Goal: Information Seeking & Learning: Find specific page/section

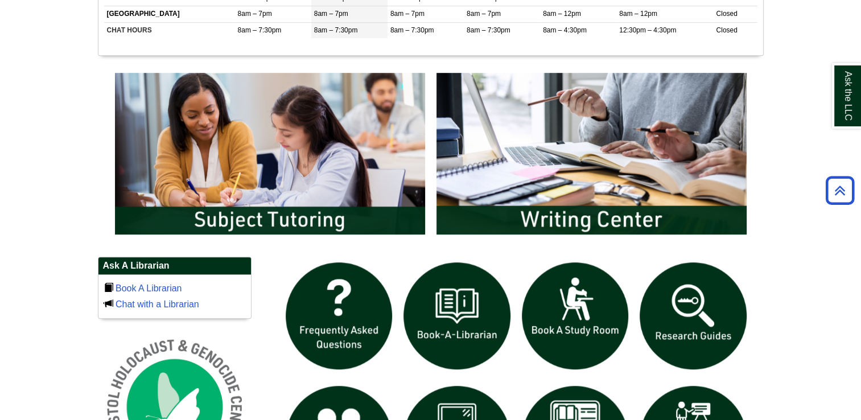
scroll to position [556, 0]
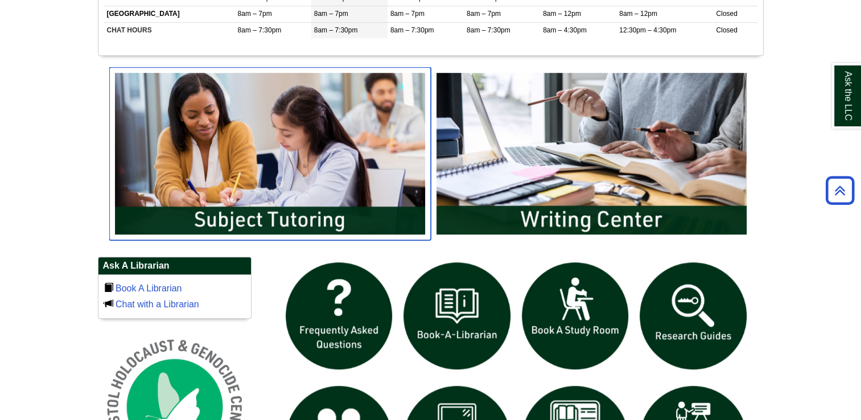
click at [281, 213] on img "slideshow" at bounding box center [270, 153] width 322 height 173
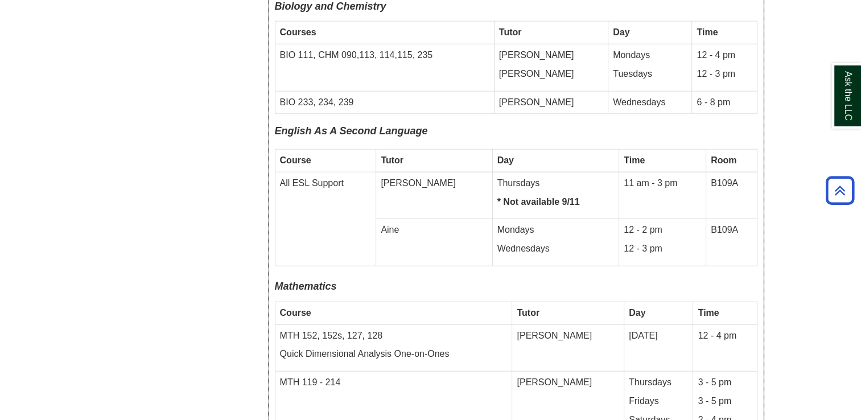
scroll to position [2847, 0]
drag, startPoint x: 716, startPoint y: 264, endPoint x: 840, endPoint y: 353, distance: 153.1
click at [840, 353] on body "Skip to Main Content Toggle navigation Home Access Services Access Services Pol…" at bounding box center [430, 306] width 861 height 6306
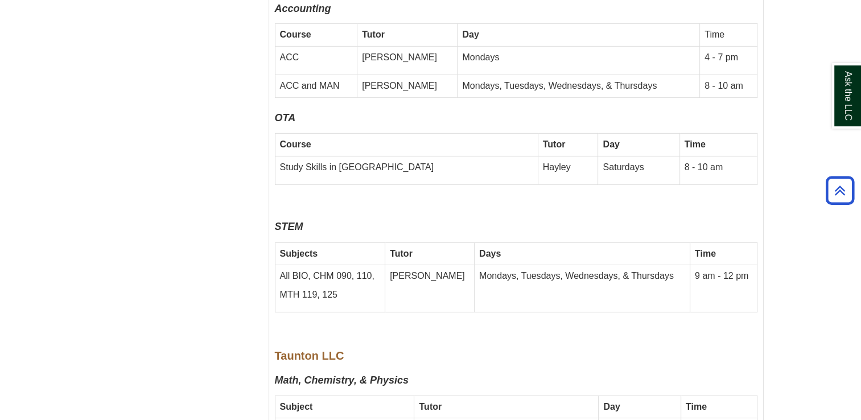
scroll to position [3576, 0]
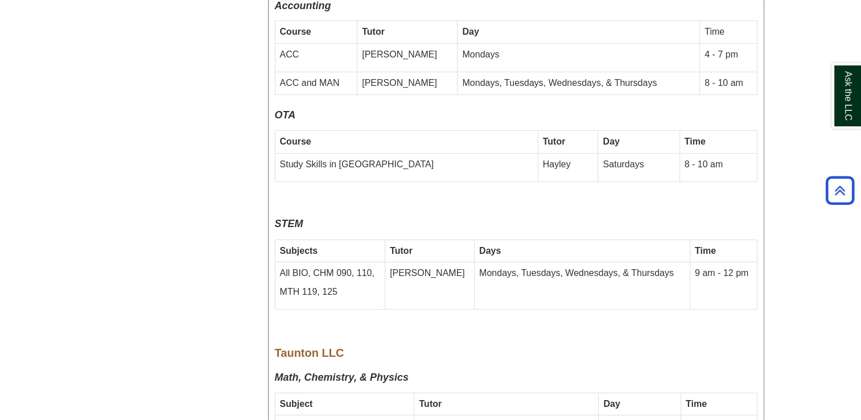
click at [628, 343] on p "Taunton LLC" at bounding box center [516, 353] width 483 height 20
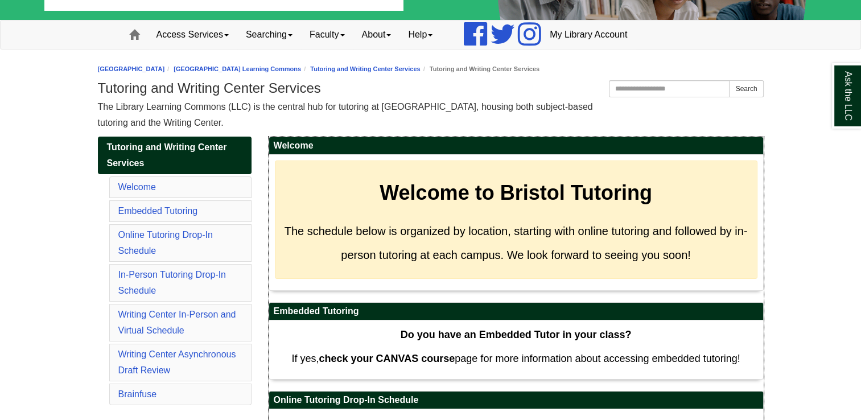
scroll to position [73, 0]
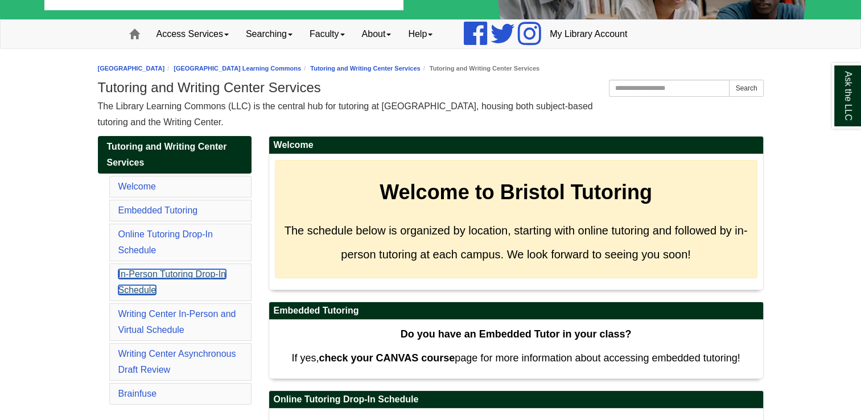
drag, startPoint x: 186, startPoint y: 271, endPoint x: 134, endPoint y: 276, distance: 52.0
click at [134, 276] on link "In-Person Tutoring Drop-In Schedule" at bounding box center [172, 282] width 108 height 26
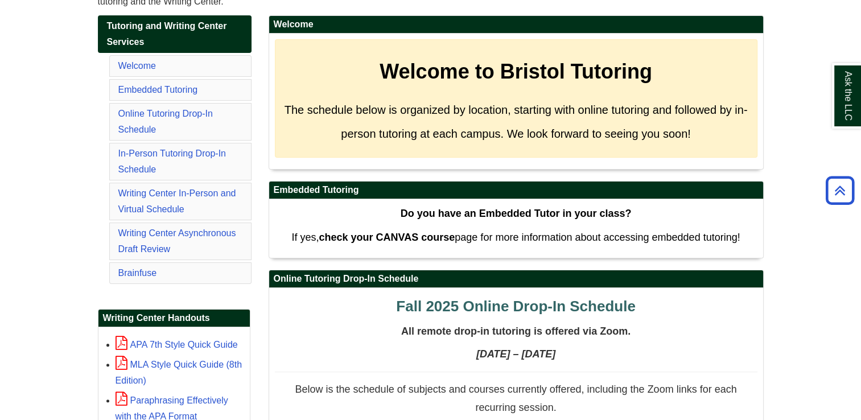
scroll to position [172, 0]
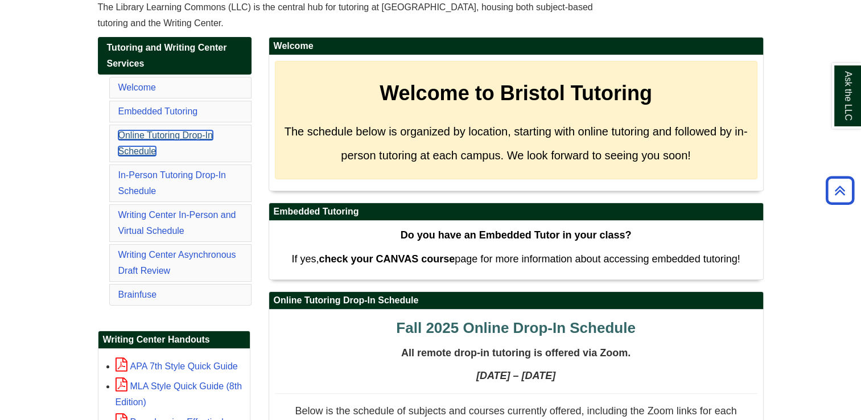
click at [195, 134] on link "Online Tutoring Drop-In Schedule" at bounding box center [165, 143] width 94 height 26
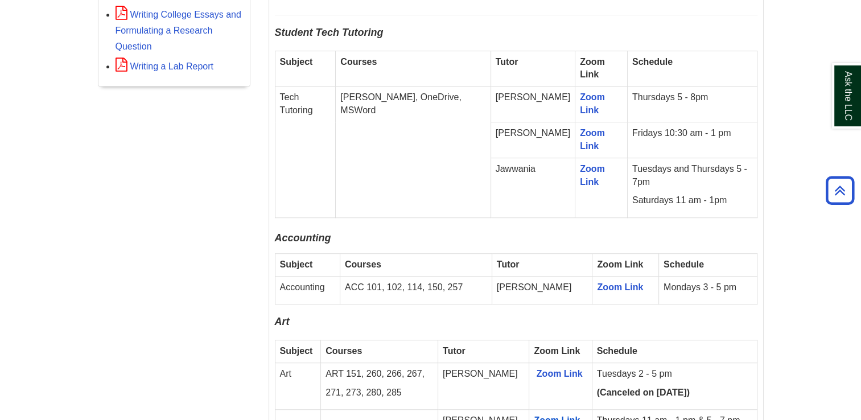
scroll to position [650, 0]
click at [612, 283] on link "Zoom Link" at bounding box center [620, 288] width 46 height 10
